Goal: Information Seeking & Learning: Learn about a topic

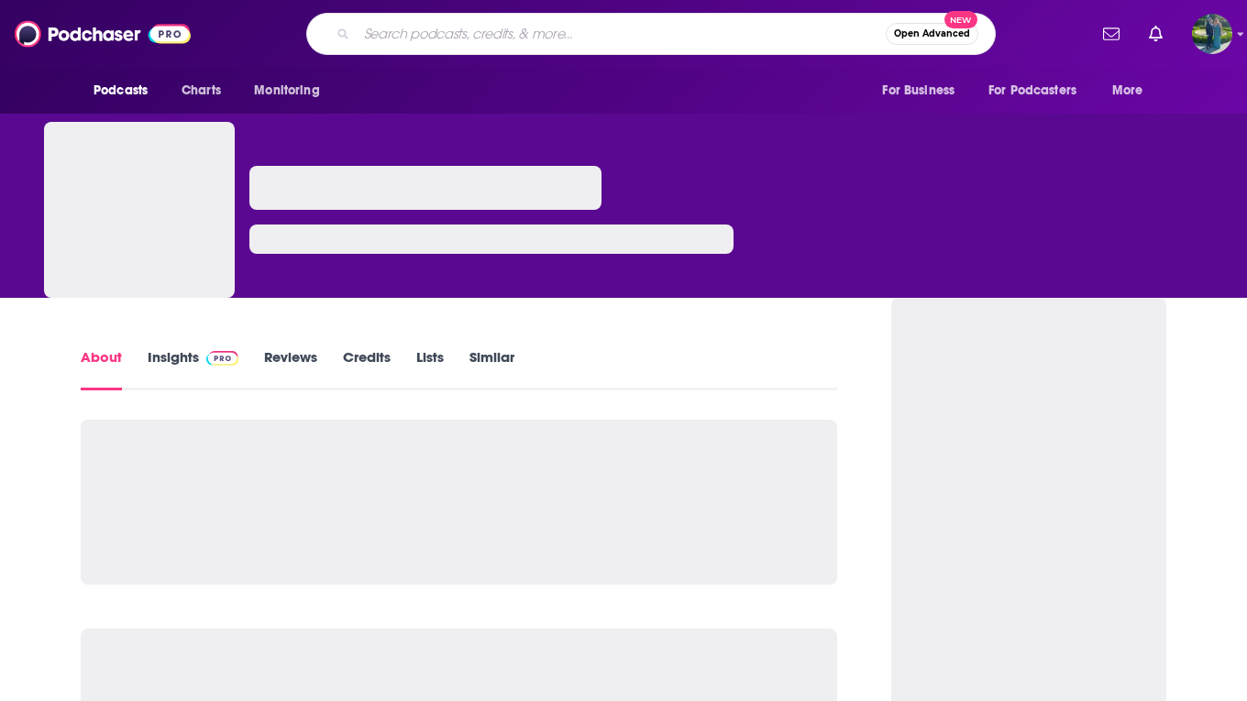
click at [531, 34] on input "Search podcasts, credits, & more..." at bounding box center [621, 33] width 529 height 29
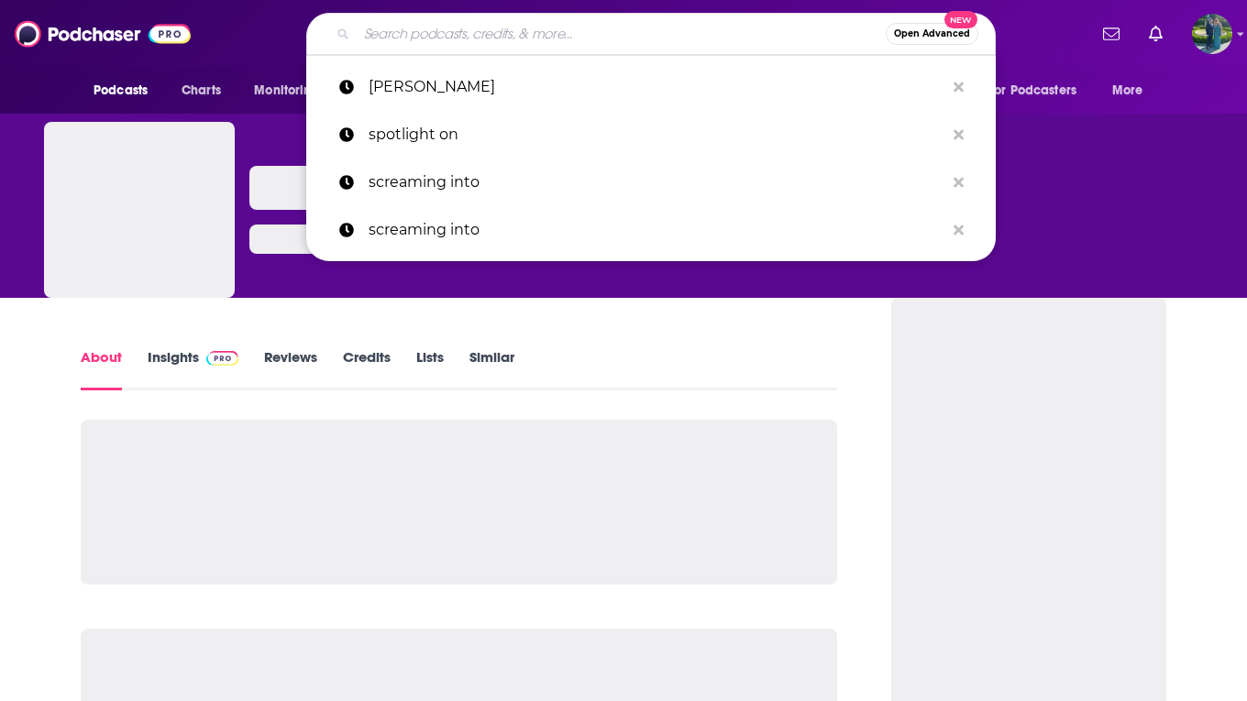
type input "Know Your Gear Podcast"
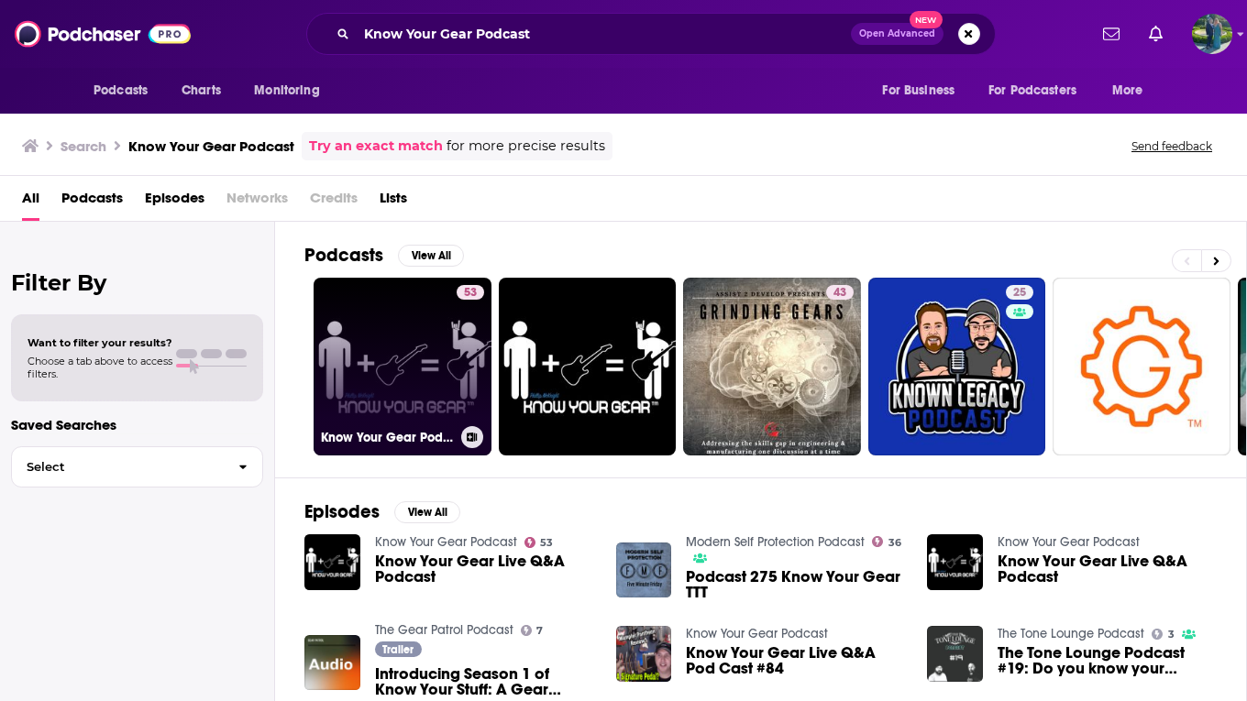
click at [418, 340] on link "53 Know Your Gear Podcast" at bounding box center [403, 367] width 178 height 178
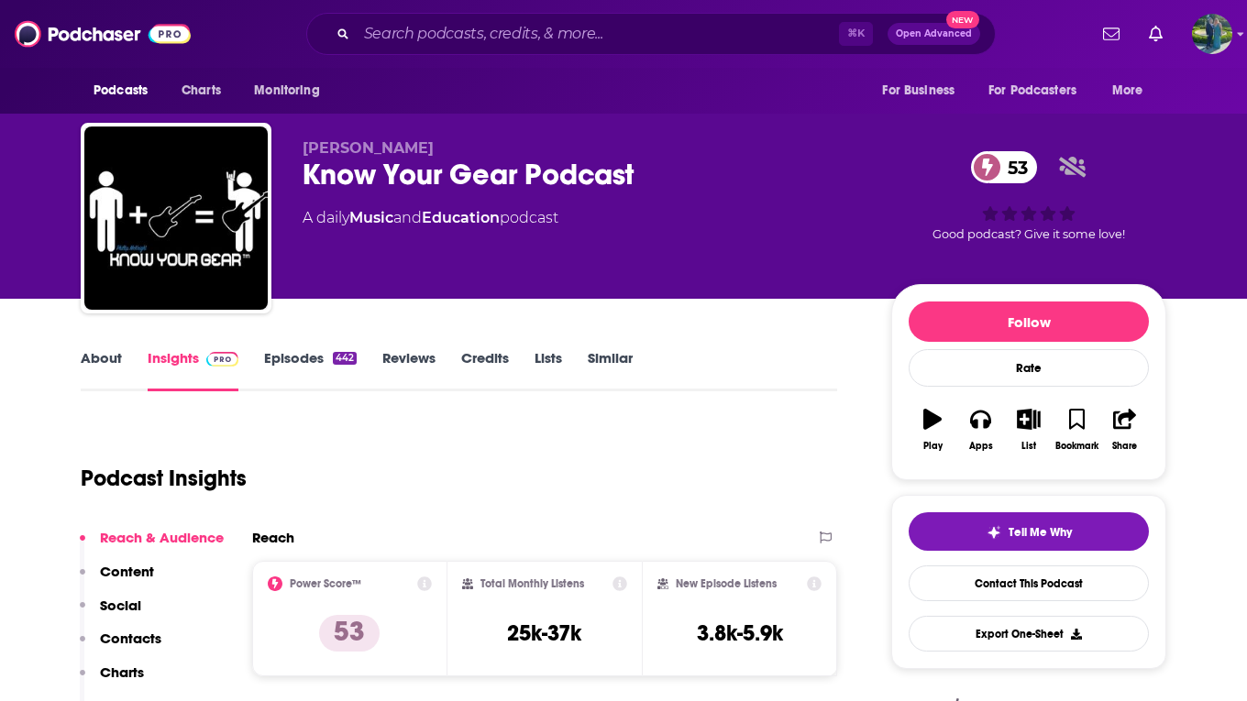
click at [106, 363] on link "About" at bounding box center [101, 370] width 41 height 42
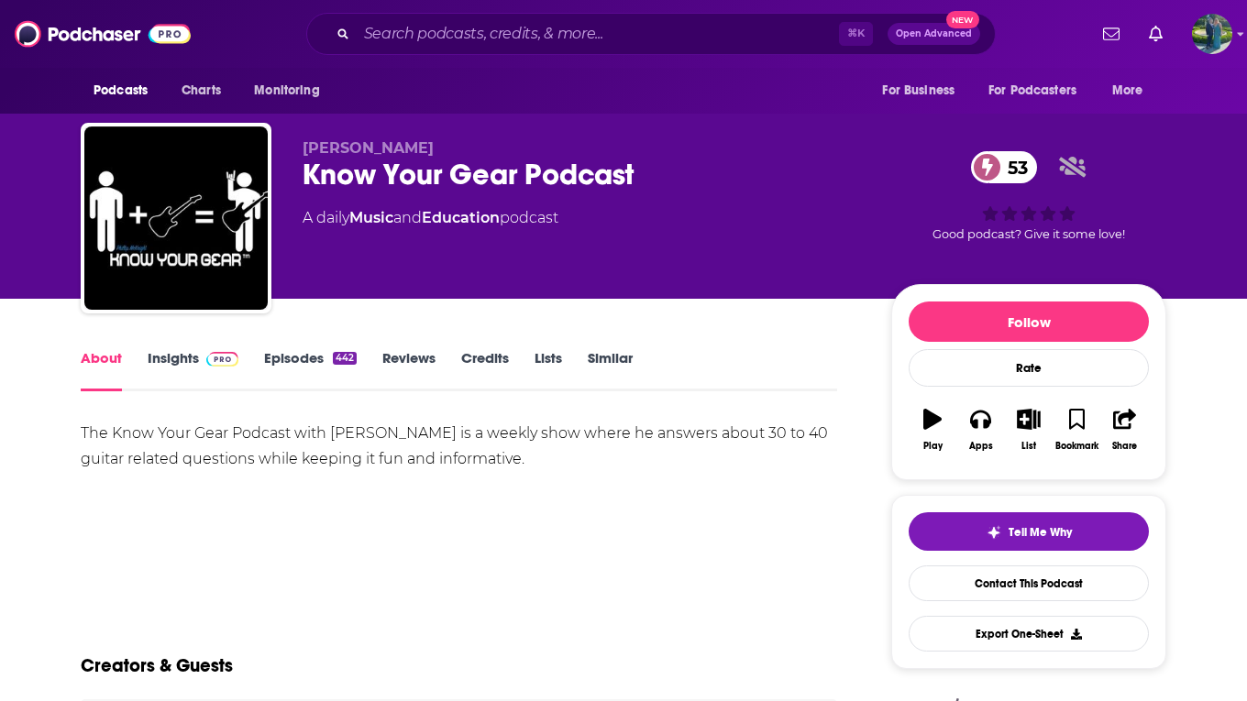
click at [210, 364] on img at bounding box center [222, 359] width 32 height 15
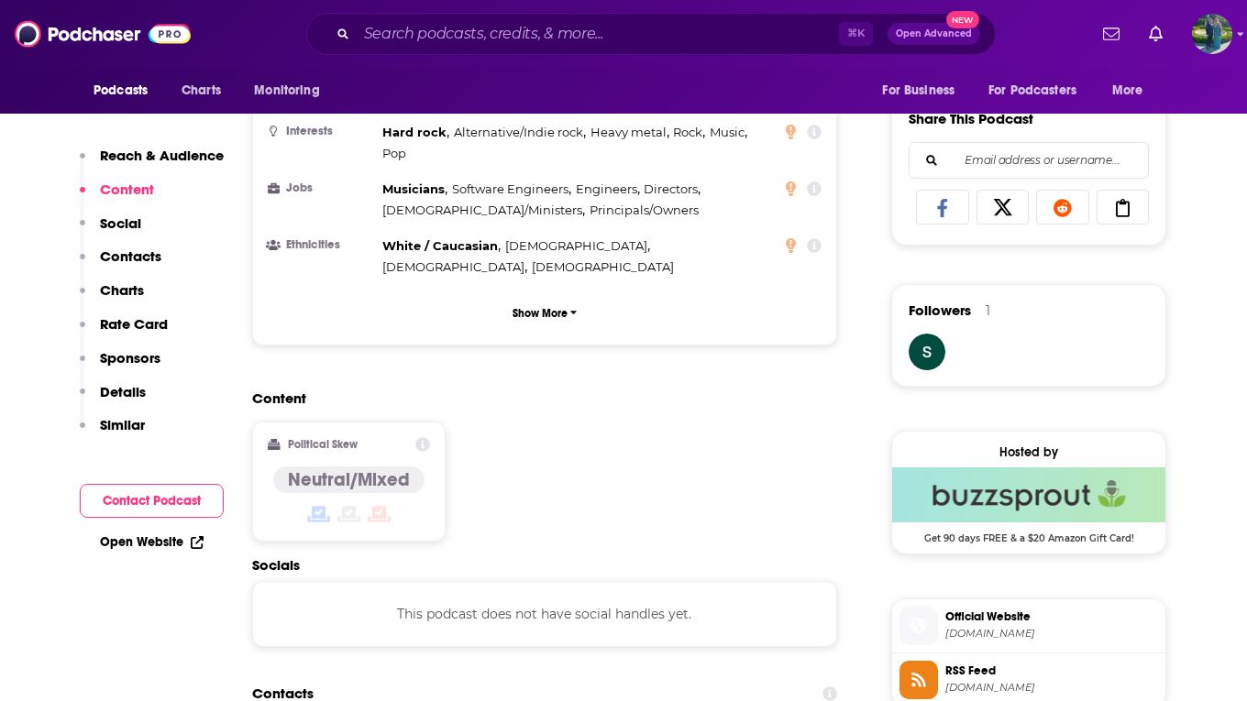
scroll to position [1377, 0]
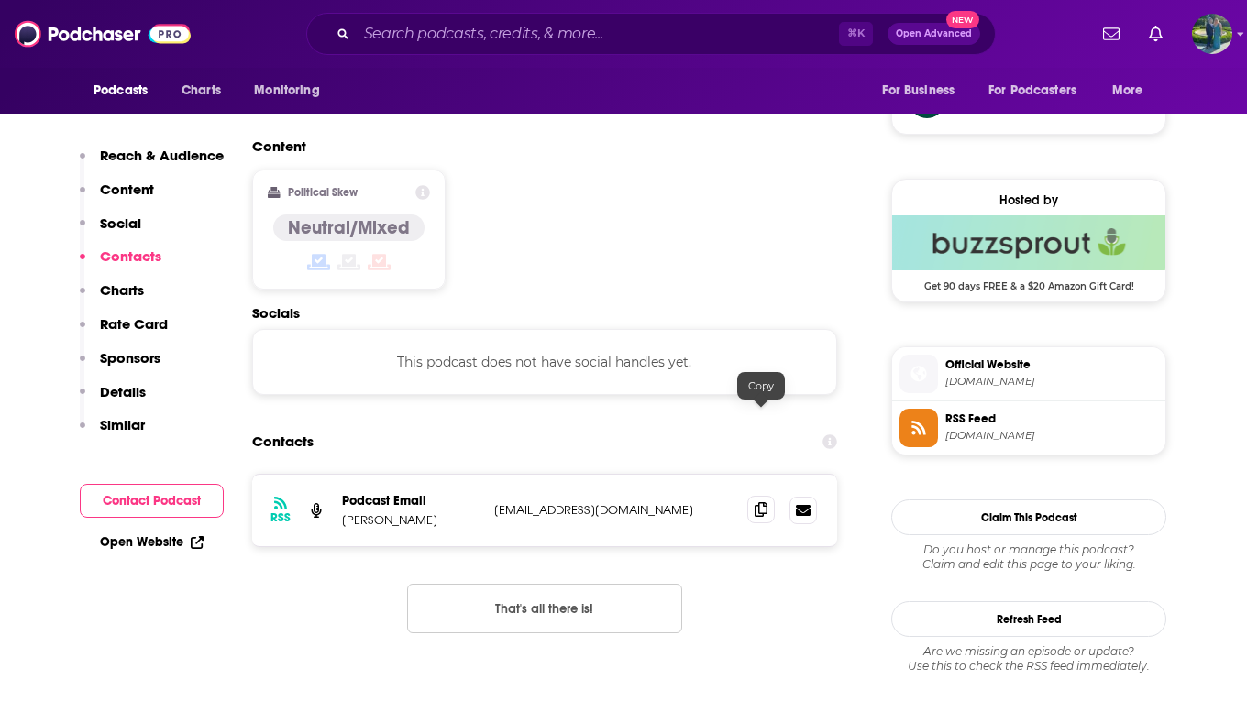
click at [764, 502] on icon at bounding box center [761, 509] width 13 height 15
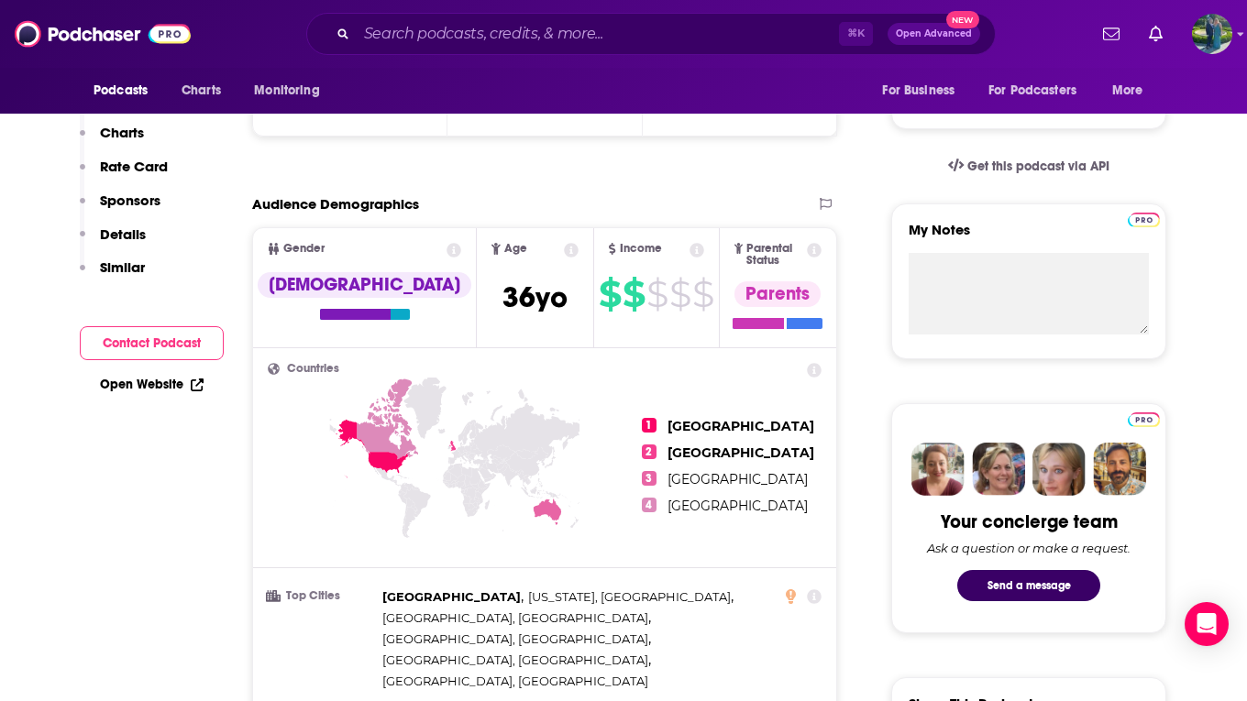
scroll to position [0, 0]
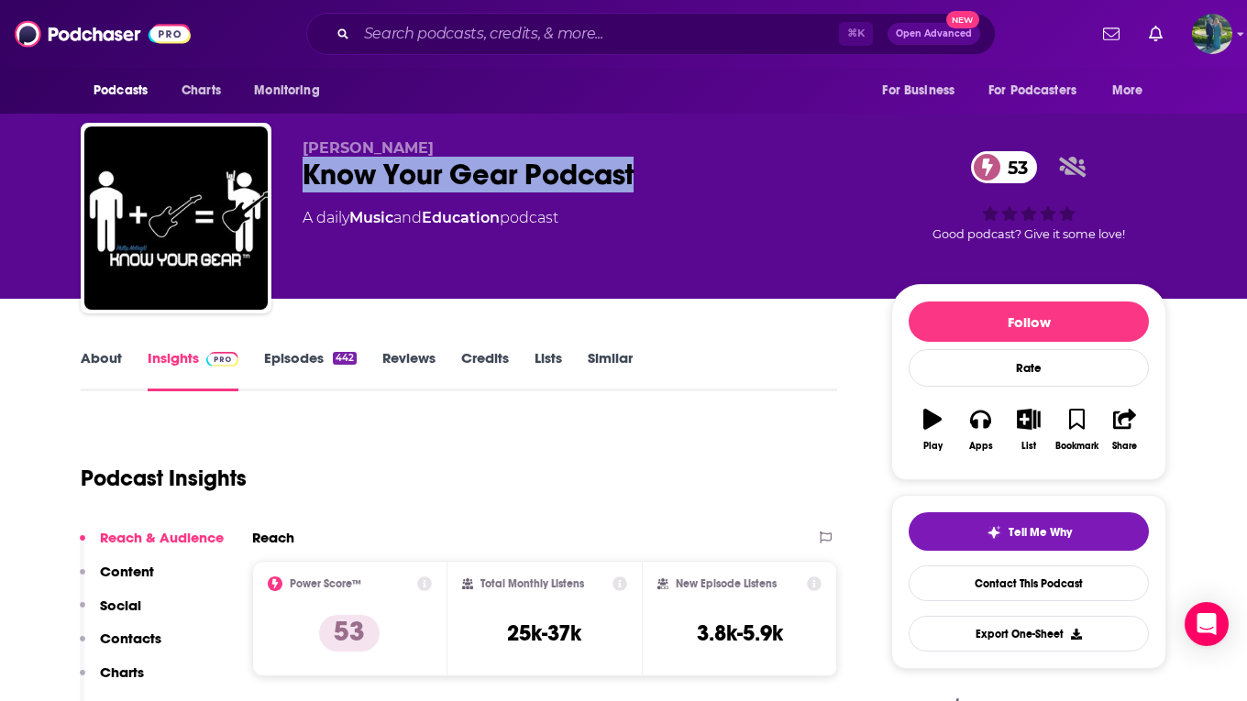
drag, startPoint x: 300, startPoint y: 167, endPoint x: 697, endPoint y: 177, distance: 397.1
click at [698, 179] on div "[PERSON_NAME] Know Your Gear Podcast 53 A daily Music and Education podcast 53 …" at bounding box center [623, 222] width 1085 height 198
copy h2 "Know Your Gear Podcast"
click at [631, 373] on link "Similar" at bounding box center [610, 370] width 45 height 42
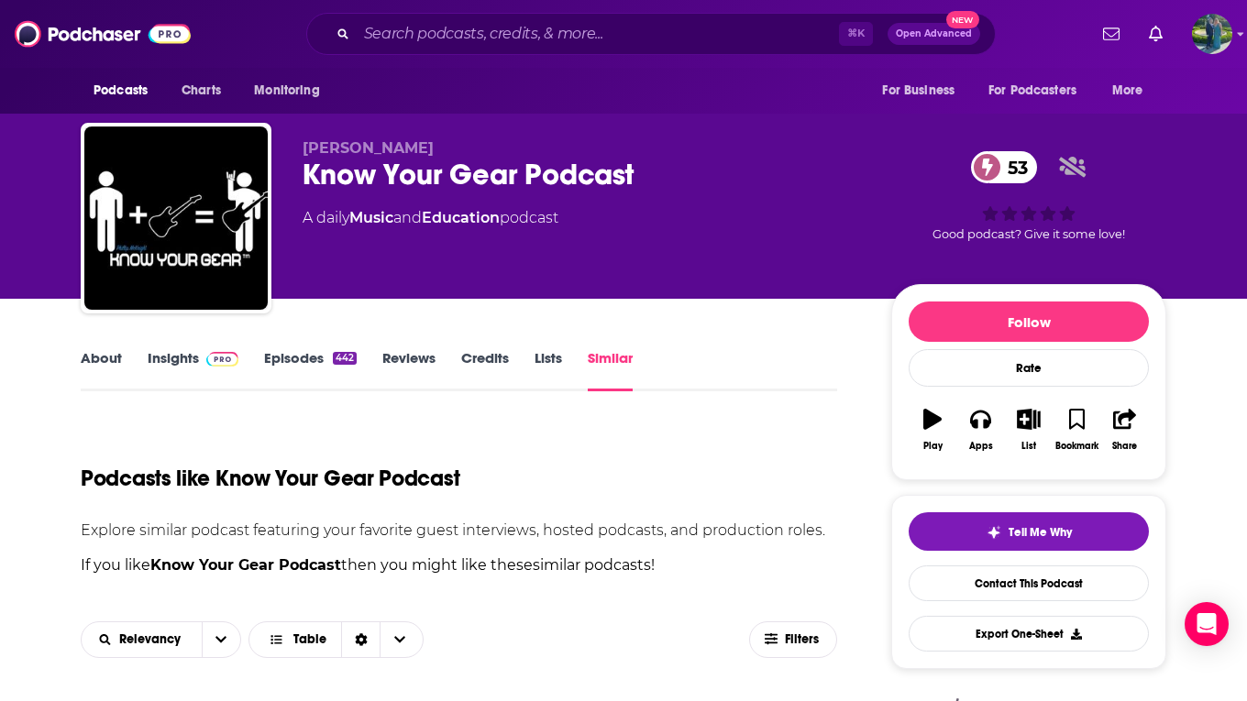
click at [113, 363] on link "About" at bounding box center [101, 370] width 41 height 42
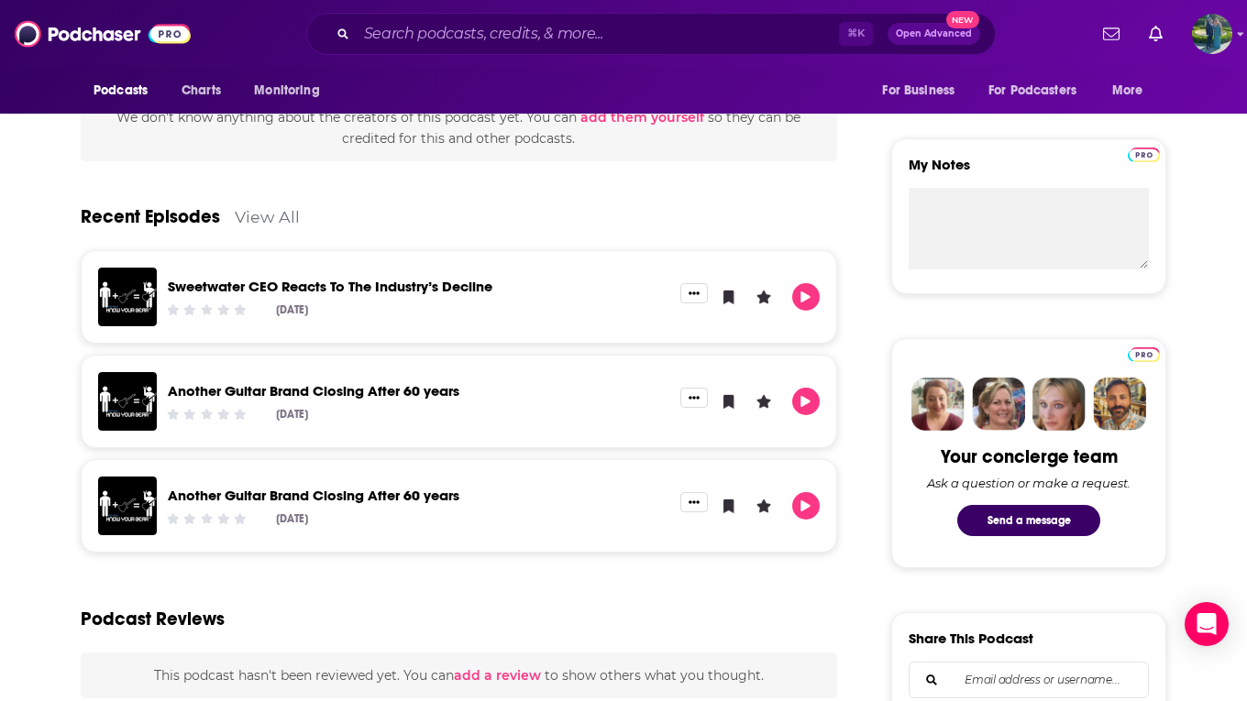
scroll to position [607, 0]
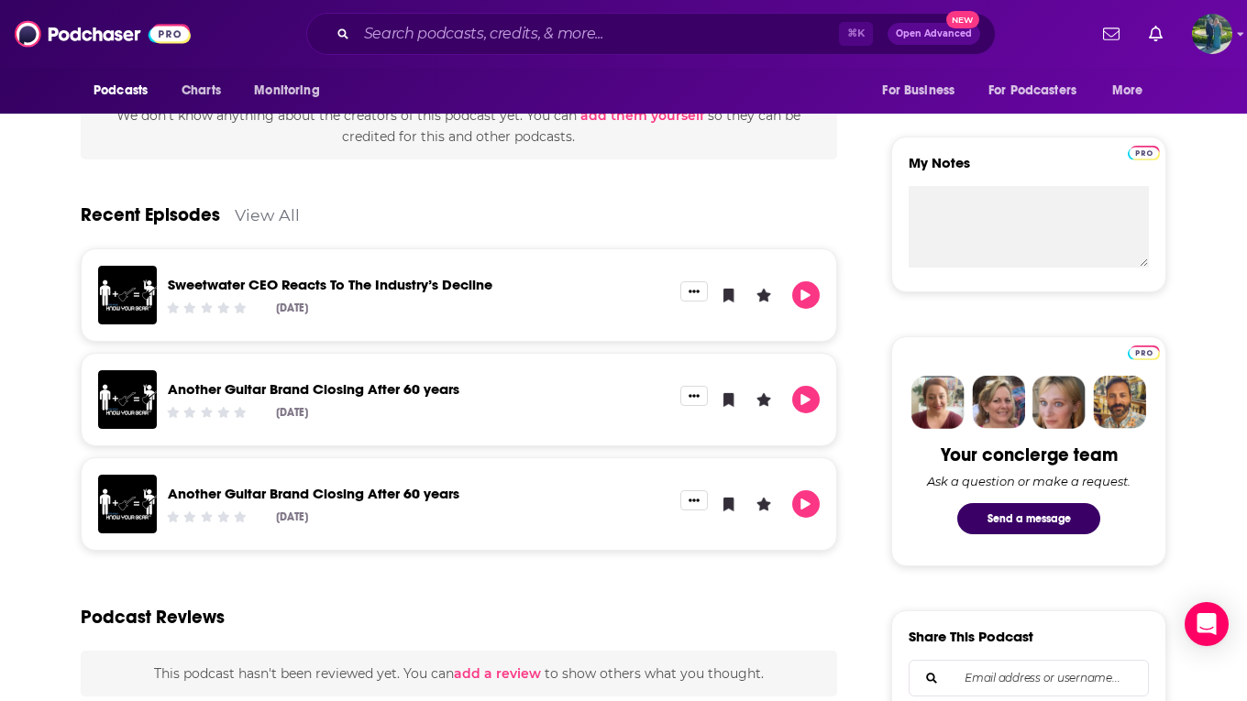
click at [400, 285] on link "Sweetwater CEO Reacts To The Industry’s Decline" at bounding box center [330, 284] width 325 height 17
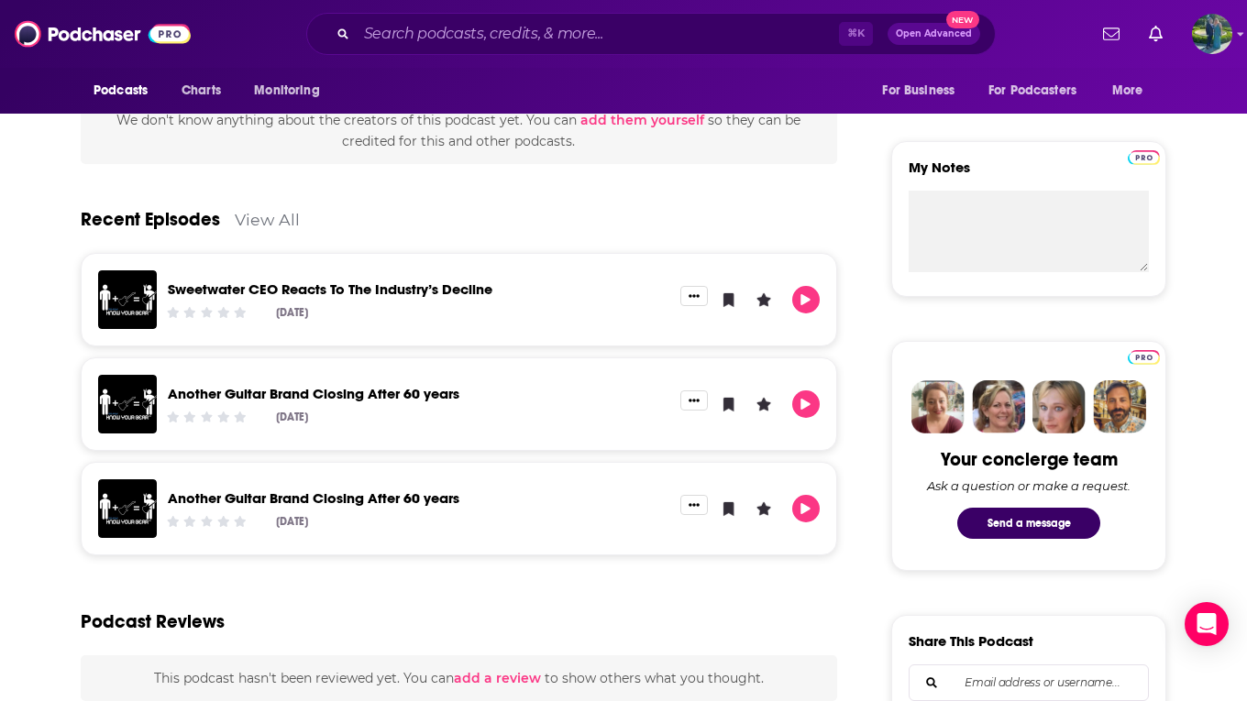
scroll to position [603, 0]
click at [338, 388] on link "Another Guitar Brand Closing After 60 years" at bounding box center [314, 392] width 292 height 17
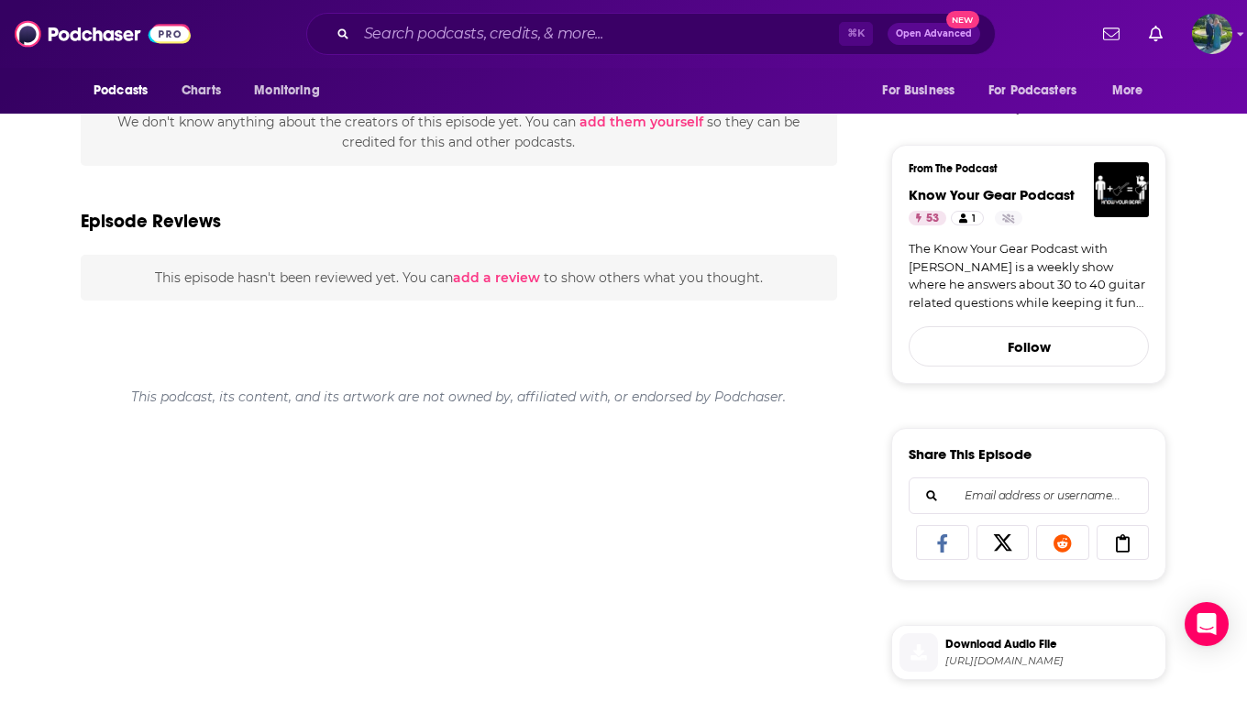
scroll to position [682, 0]
